Goal: Task Accomplishment & Management: Use online tool/utility

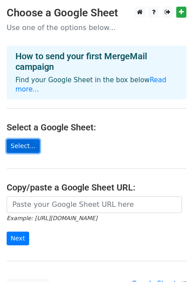
click at [24, 139] on link "Select..." at bounding box center [23, 146] width 33 height 14
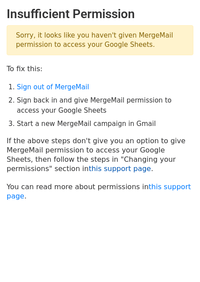
click at [88, 170] on link "this support page" at bounding box center [119, 168] width 62 height 8
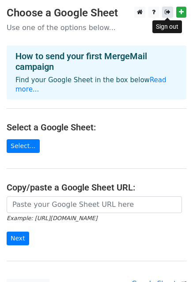
click at [167, 15] on icon at bounding box center [168, 12] width 6 height 6
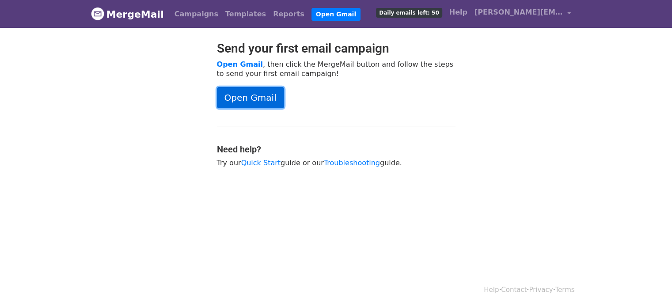
click at [263, 92] on link "Open Gmail" at bounding box center [250, 97] width 67 height 21
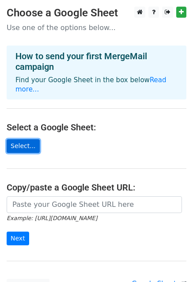
click at [23, 139] on link "Select..." at bounding box center [23, 146] width 33 height 14
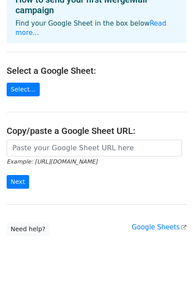
scroll to position [71, 0]
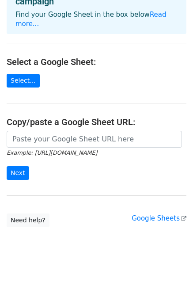
scroll to position [71, 0]
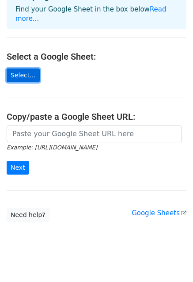
click at [23, 68] on link "Select..." at bounding box center [23, 75] width 33 height 14
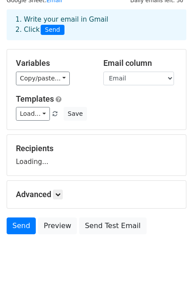
scroll to position [35, 0]
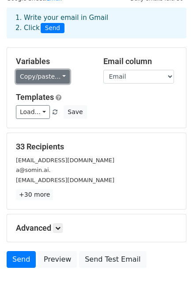
click at [61, 79] on link "Copy/paste..." at bounding box center [43, 77] width 54 height 14
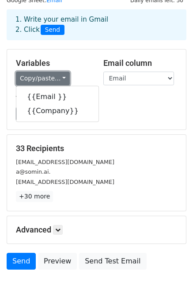
scroll to position [34, 0]
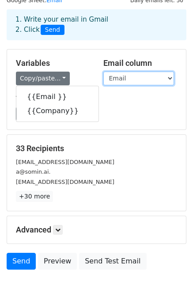
click at [137, 79] on select "Email Company" at bounding box center [138, 79] width 71 height 14
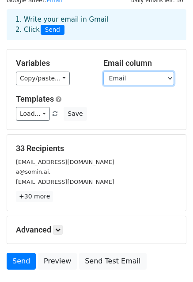
click at [137, 79] on select "Email Company" at bounding box center [138, 79] width 71 height 14
